Goal: Navigation & Orientation: Find specific page/section

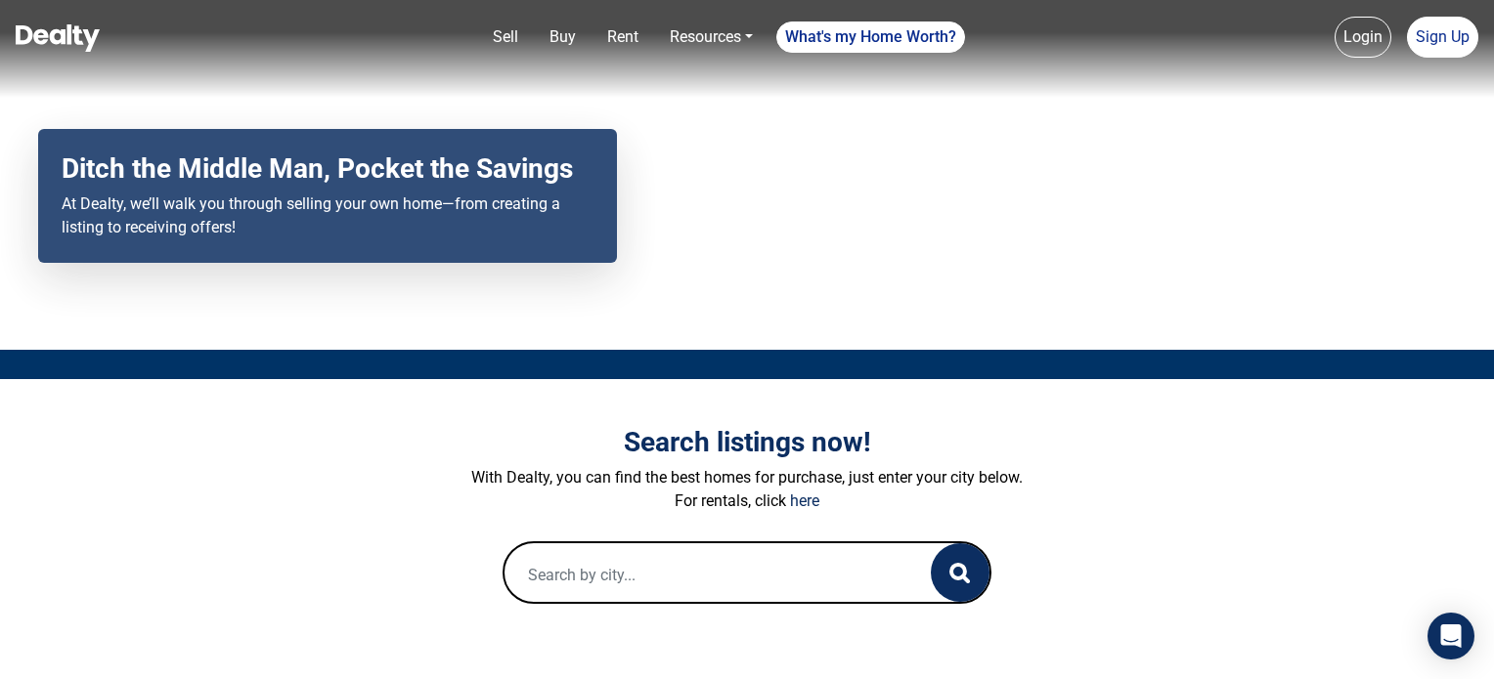
scroll to position [80, 0]
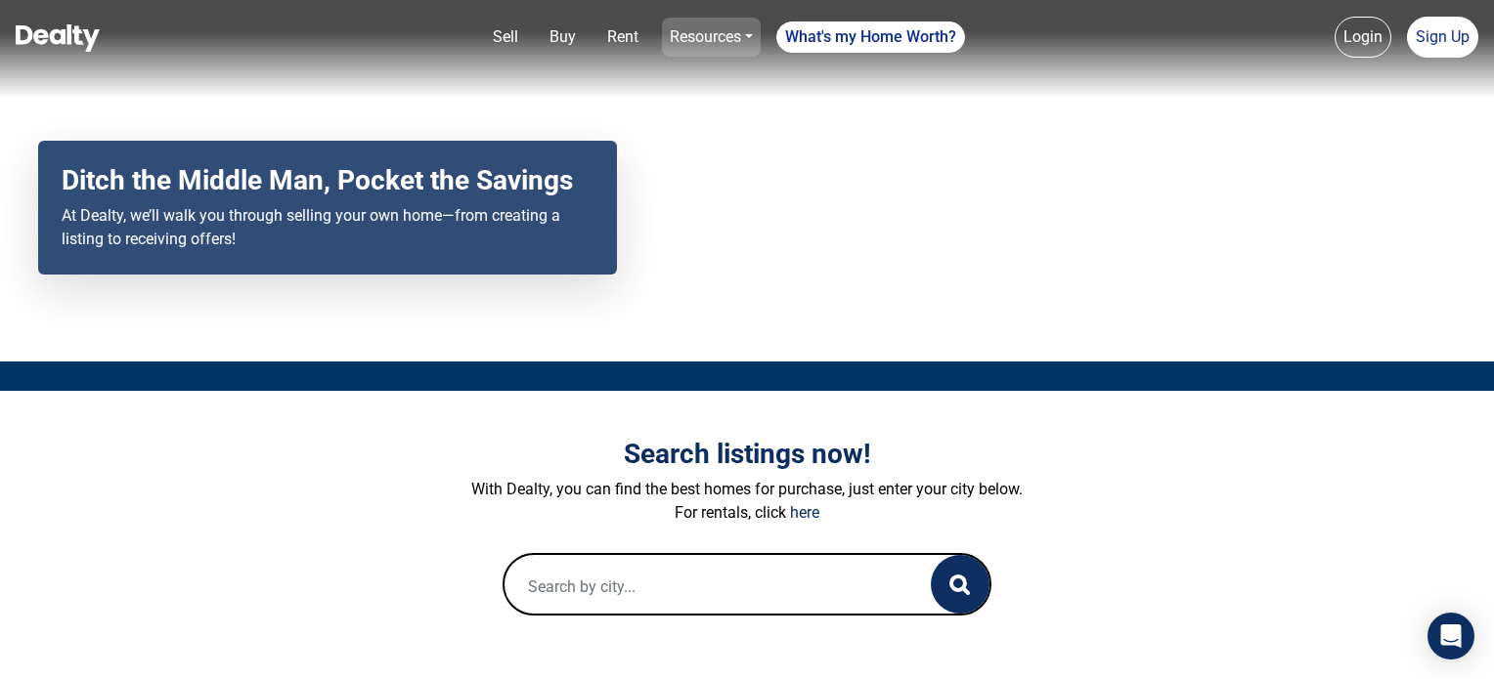
click at [750, 34] on link "Resources" at bounding box center [711, 37] width 99 height 39
